Goal: Task Accomplishment & Management: Manage account settings

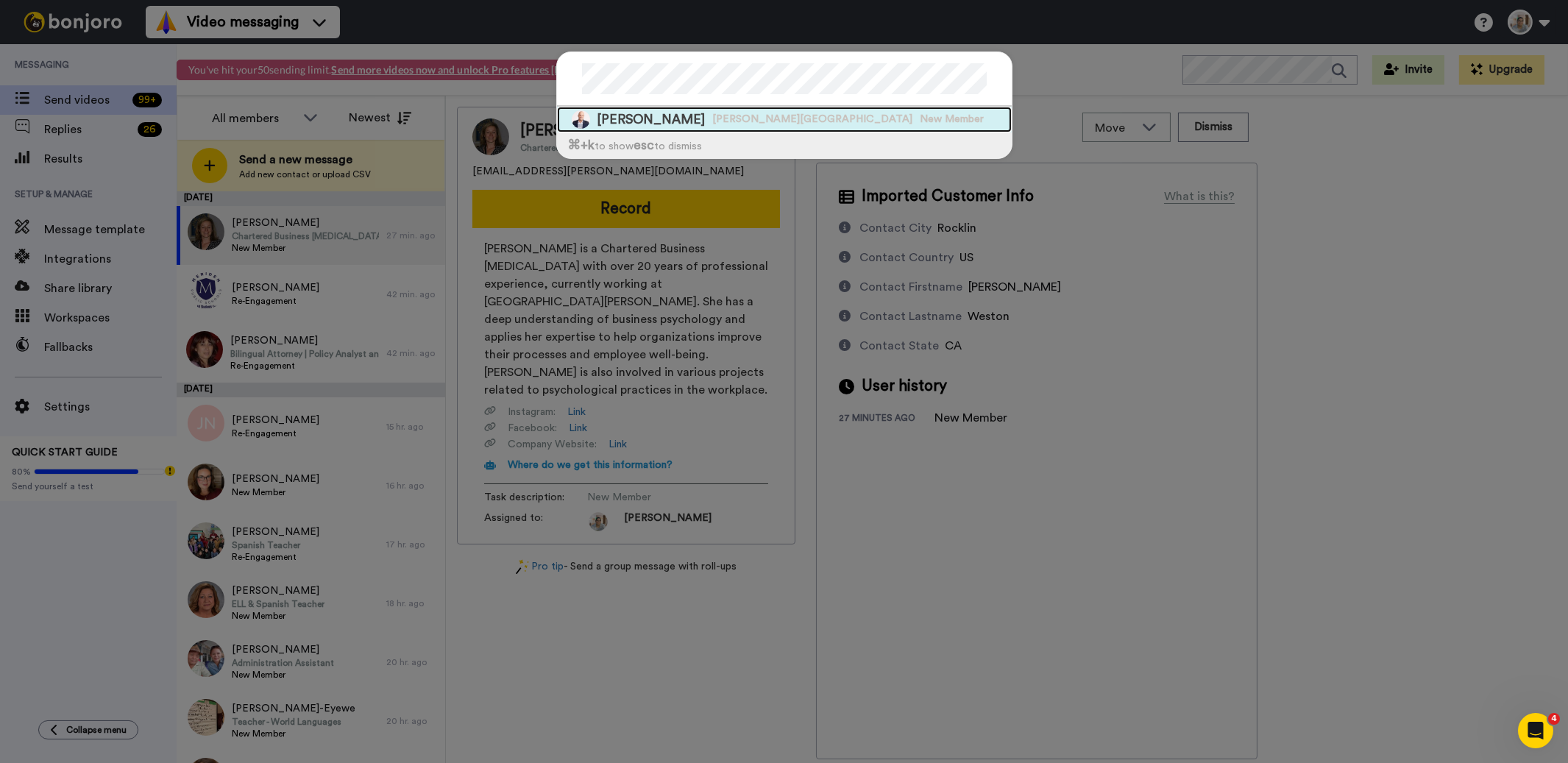
click at [730, 119] on span "[PERSON_NAME][GEOGRAPHIC_DATA]" at bounding box center [813, 119] width 200 height 15
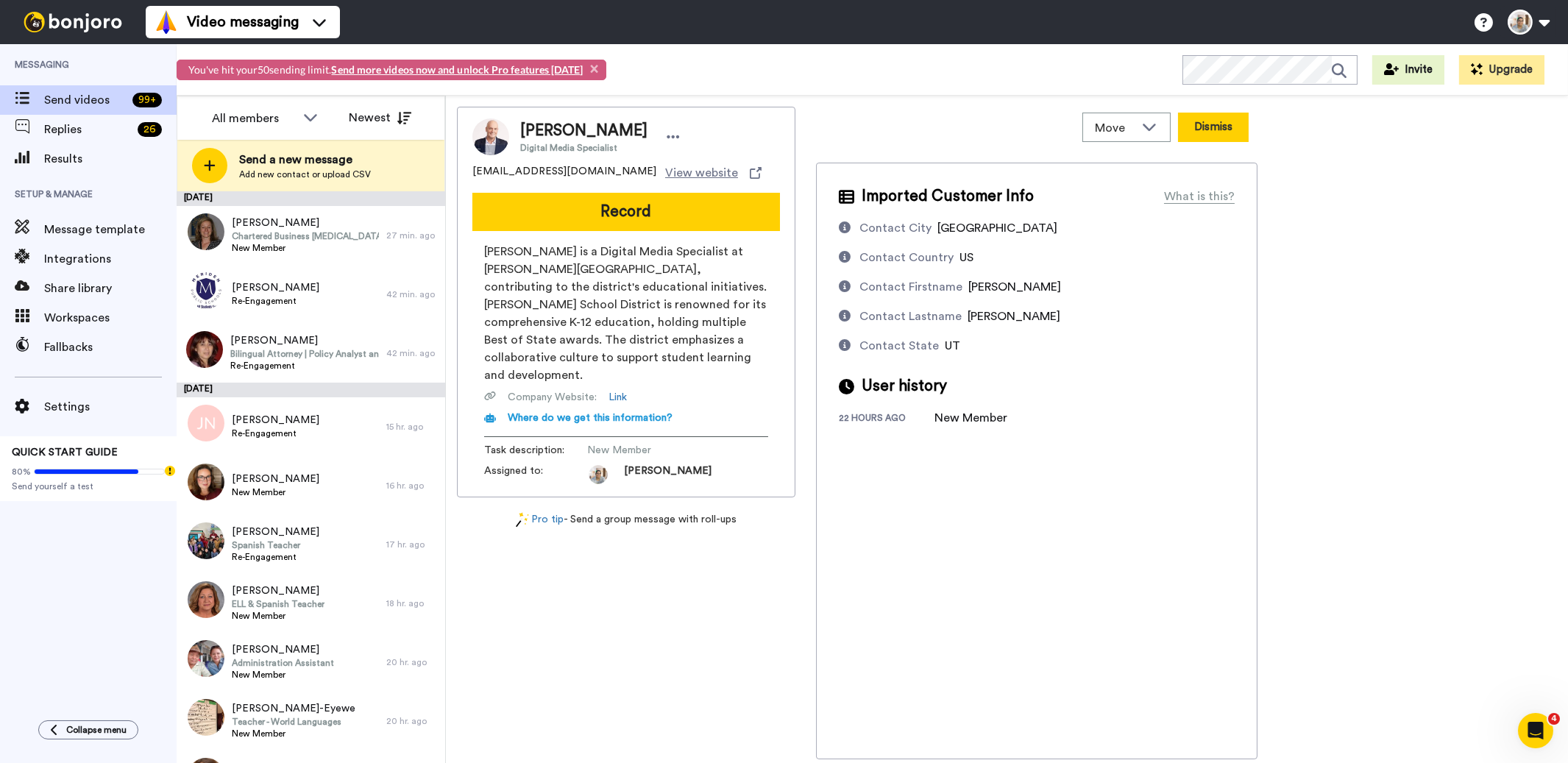
click at [1217, 130] on button "Dismiss" at bounding box center [1213, 127] width 70 height 29
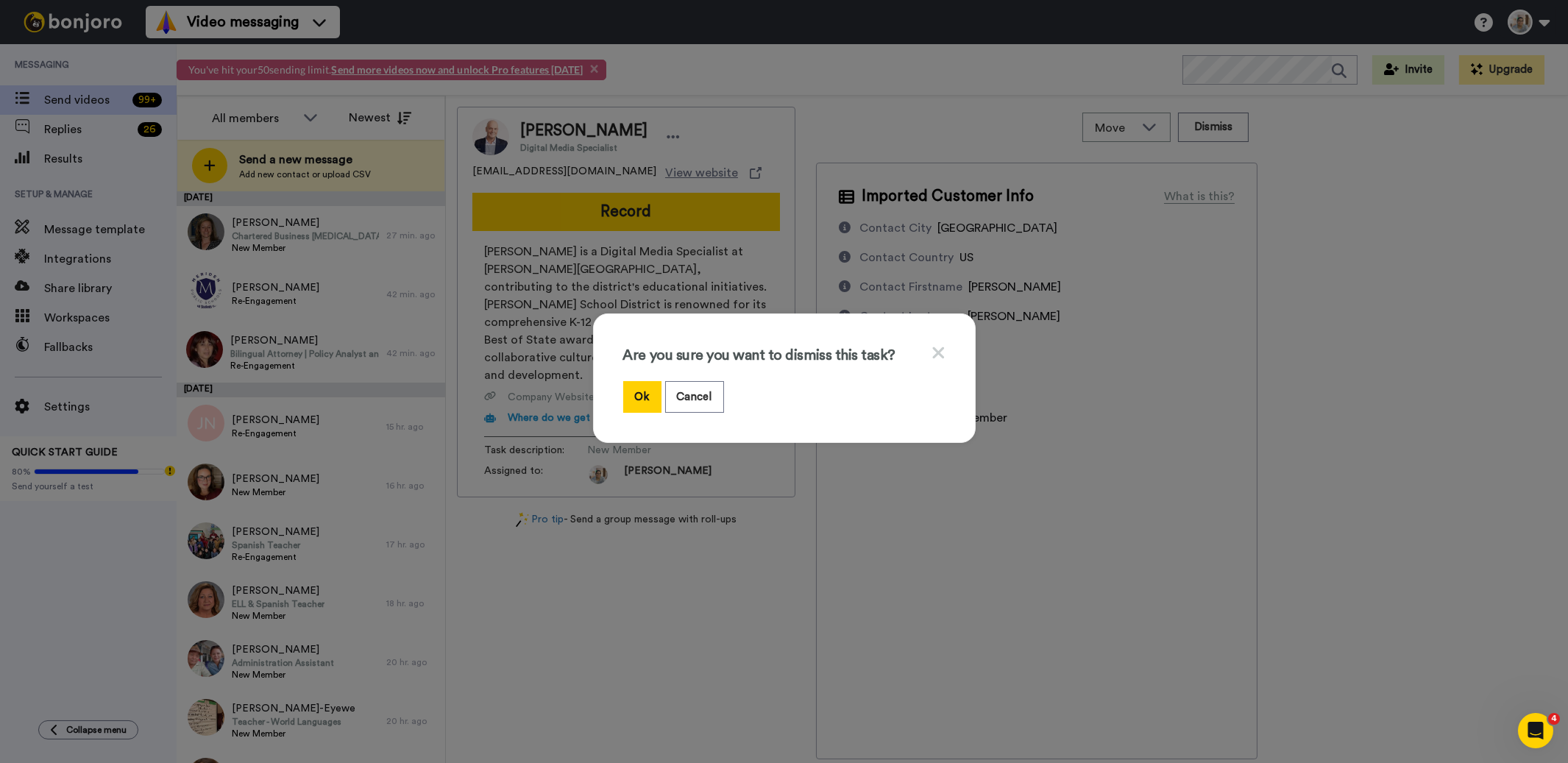
click at [612, 397] on div "Are you sure you want to dismiss this task? Ok Cancel" at bounding box center [784, 378] width 382 height 130
click at [625, 396] on button "Ok" at bounding box center [642, 397] width 38 height 32
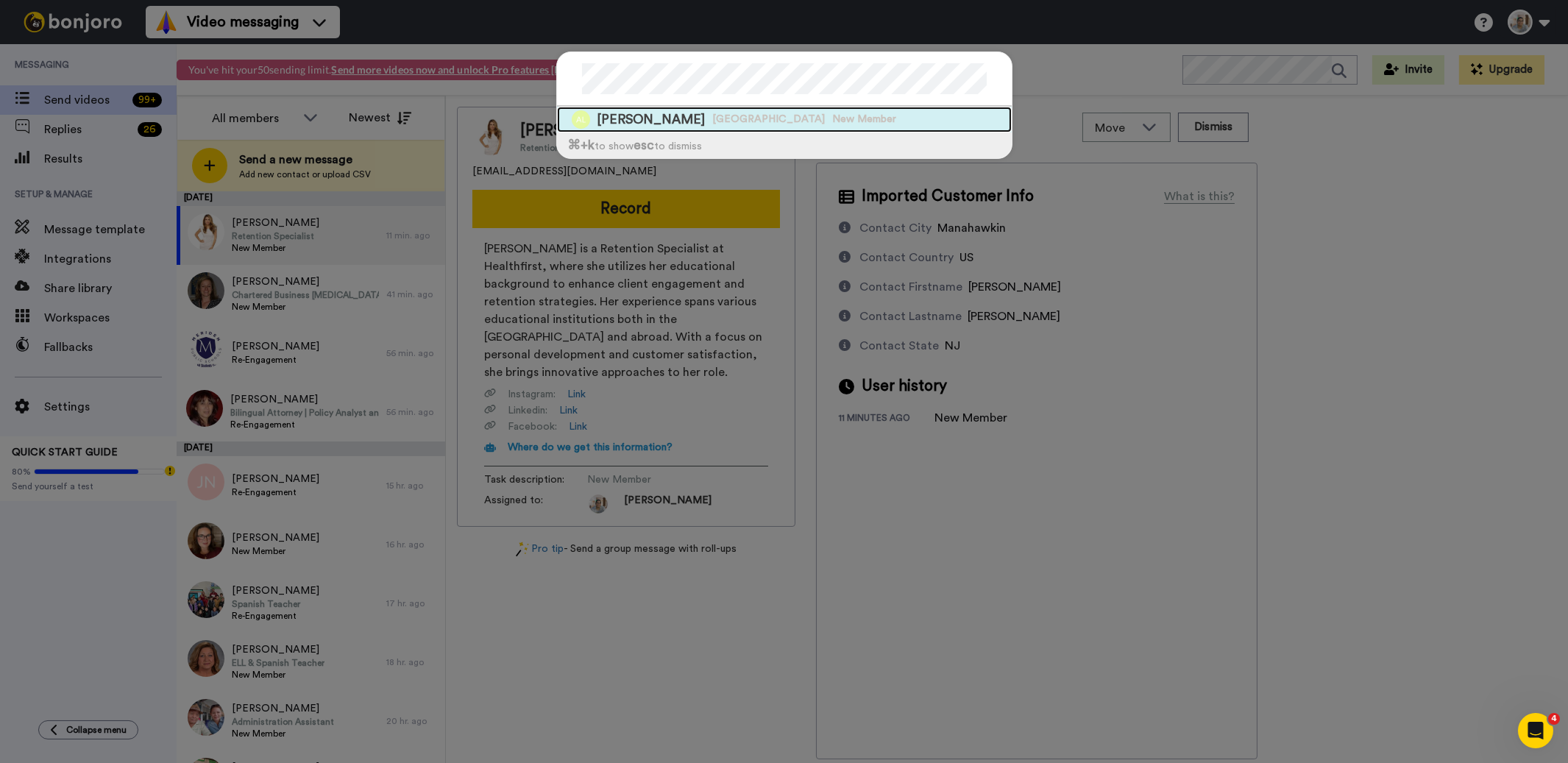
click at [665, 123] on span "Araceli Lazcano" at bounding box center [651, 119] width 108 height 19
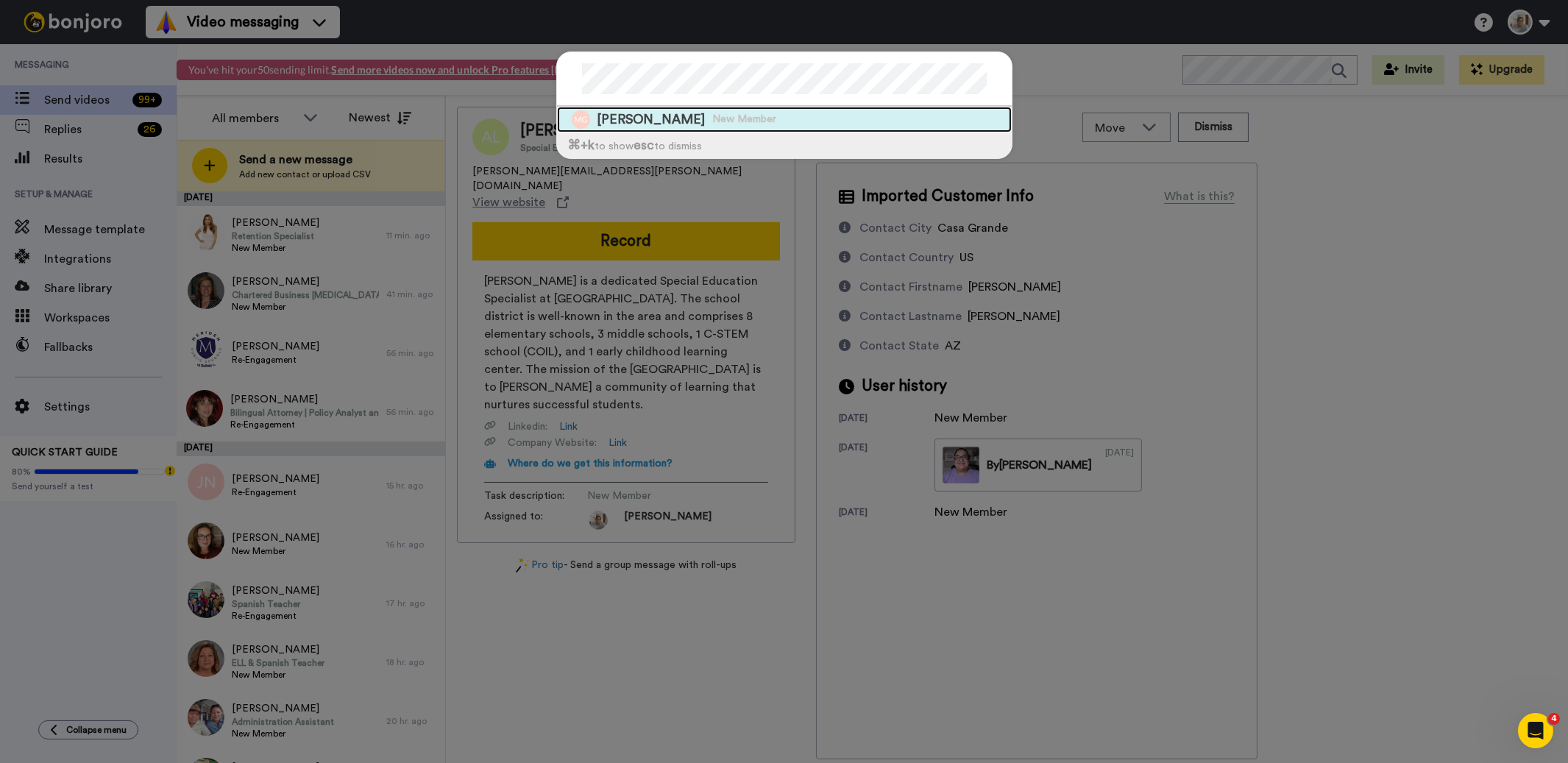
click at [759, 122] on div "Maria Gamble New Member" at bounding box center [784, 120] width 455 height 26
